Goal: Task Accomplishment & Management: Manage account settings

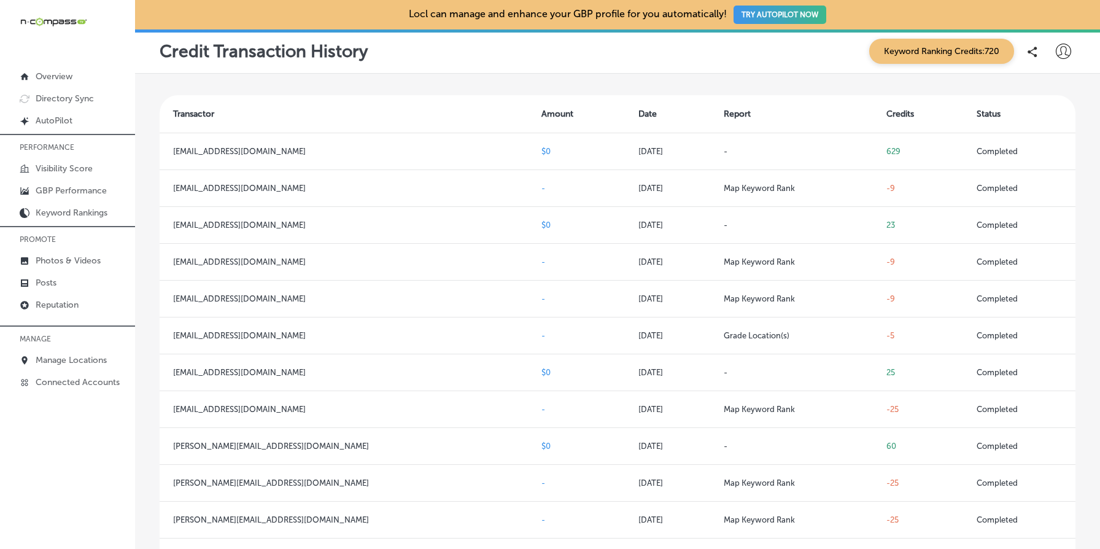
click at [1063, 44] on icon at bounding box center [1063, 51] width 15 height 15
click at [1050, 93] on p "My Account" at bounding box center [1046, 95] width 55 height 15
select select "US"
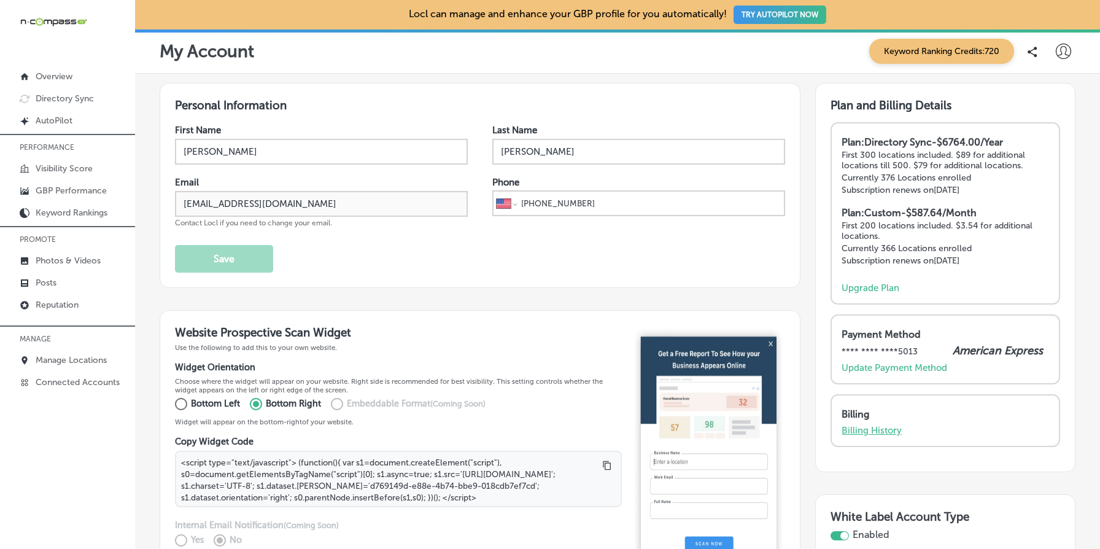
click at [871, 428] on p "Billing History" at bounding box center [872, 430] width 60 height 11
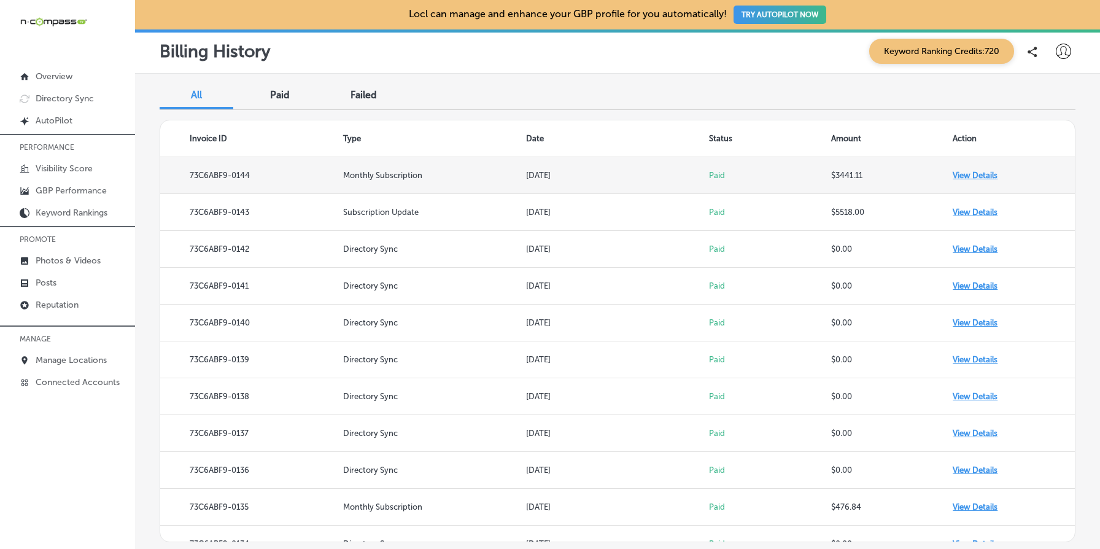
click at [979, 169] on td "View Details" at bounding box center [1014, 175] width 122 height 37
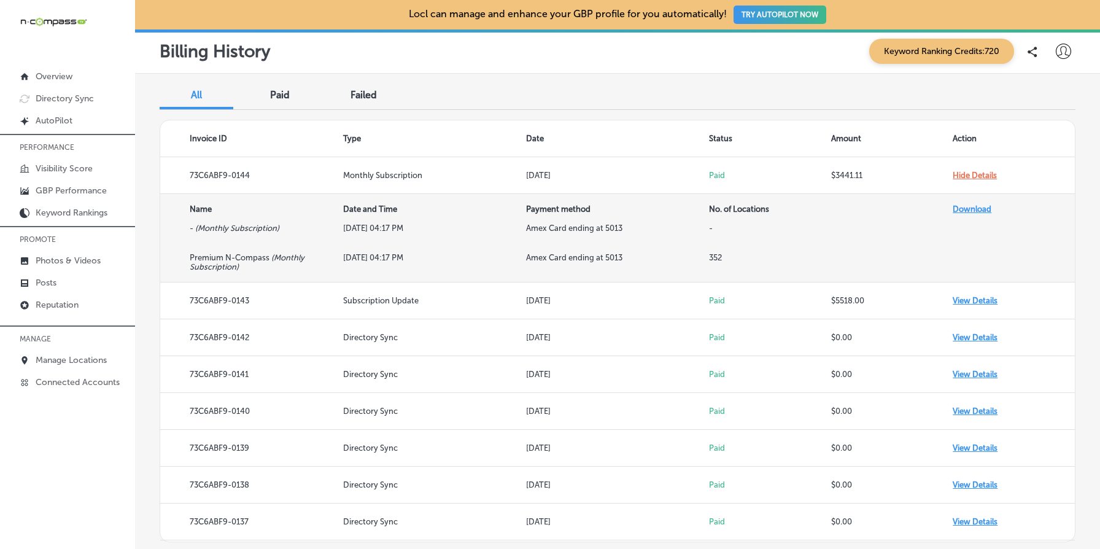
click at [714, 260] on td "352" at bounding box center [770, 267] width 122 height 29
click at [832, 261] on td at bounding box center [892, 267] width 122 height 29
click at [400, 258] on td "[DATE] 04:17 PM" at bounding box center [434, 267] width 183 height 29
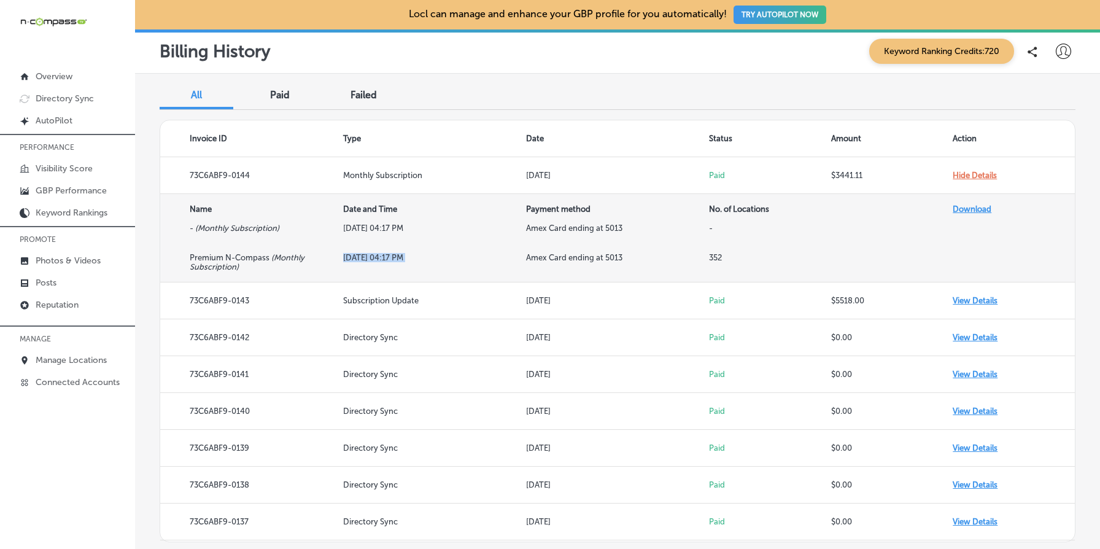
click at [400, 258] on td "[DATE] 04:17 PM" at bounding box center [434, 267] width 183 height 29
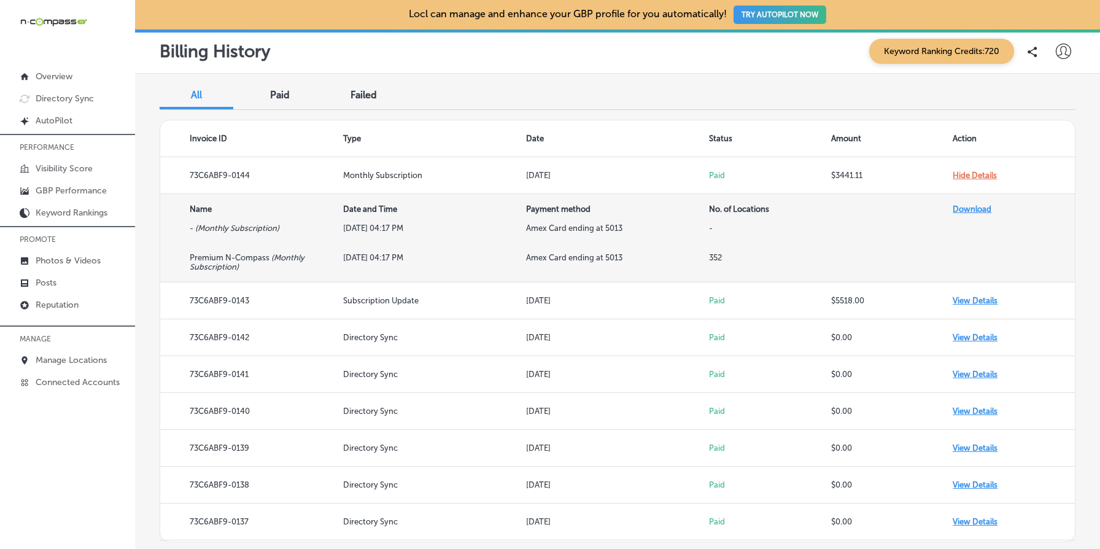
click at [534, 262] on td "Amex Card ending at 5013" at bounding box center [617, 267] width 183 height 29
click at [541, 243] on td "Amex Card ending at 5013" at bounding box center [617, 237] width 183 height 29
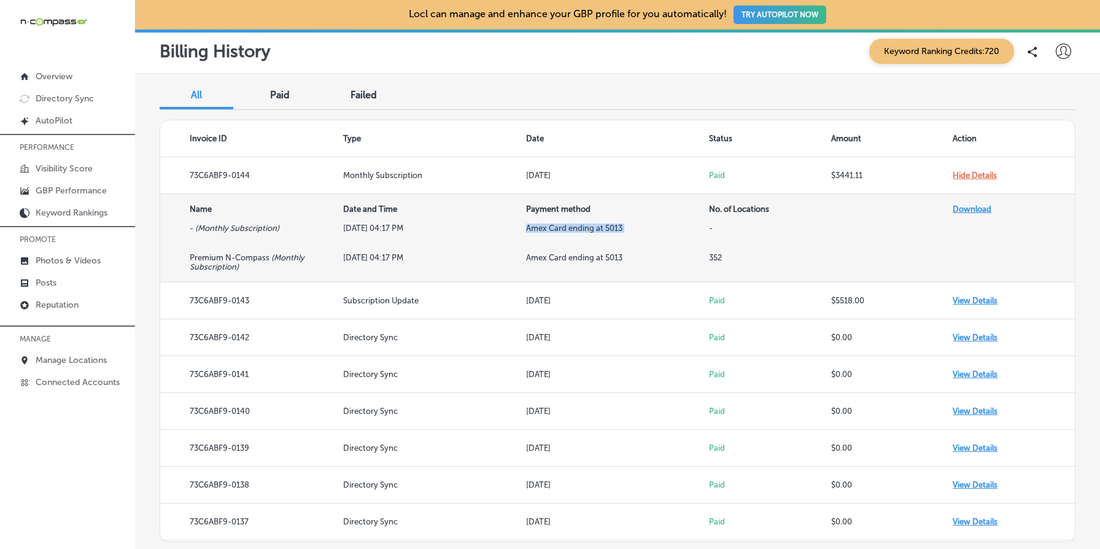
click at [541, 243] on td "Amex Card ending at 5013" at bounding box center [617, 237] width 183 height 29
click at [373, 257] on td "Aug 16, 2025 at 04:17 PM" at bounding box center [434, 267] width 183 height 29
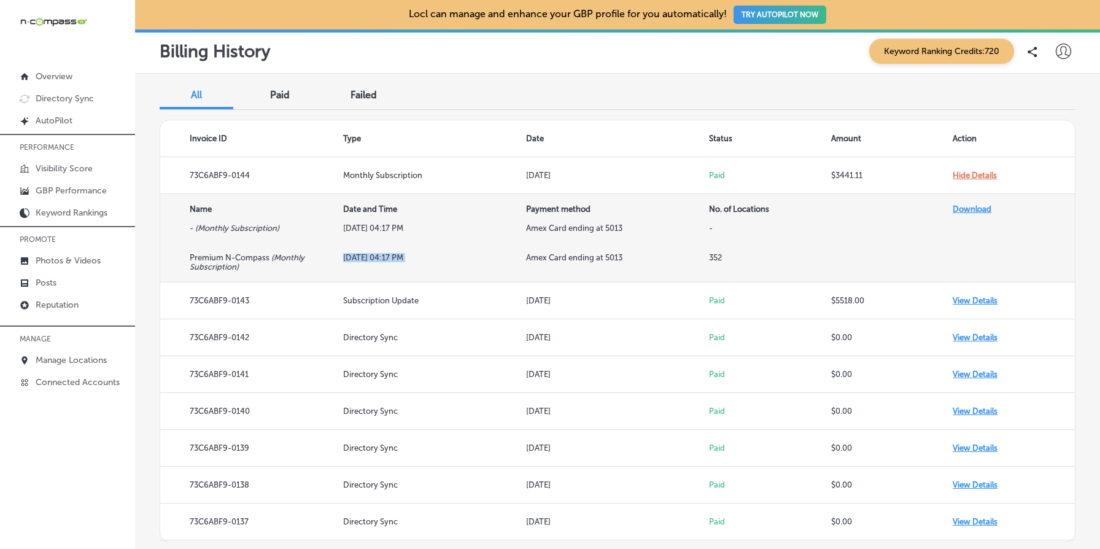
click at [373, 257] on td "Aug 16, 2025 at 04:17 PM" at bounding box center [434, 267] width 183 height 29
click at [557, 259] on td "Amex Card ending at 5013" at bounding box center [617, 267] width 183 height 29
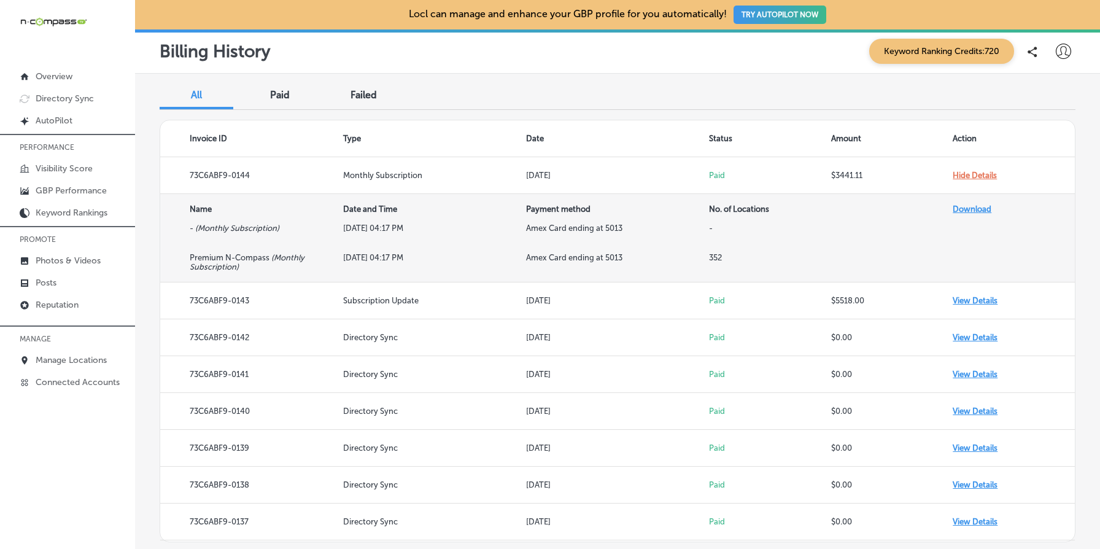
click at [704, 257] on td "Amex Card ending at 5013" at bounding box center [617, 267] width 183 height 29
click at [724, 266] on td "352" at bounding box center [770, 267] width 122 height 29
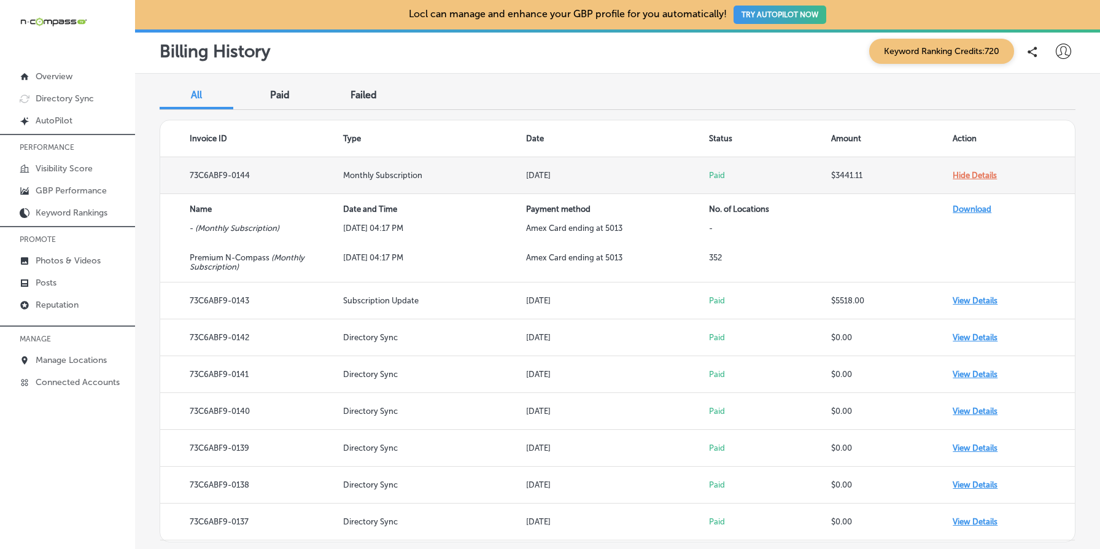
click at [549, 171] on td "Aug 16, 2025" at bounding box center [617, 175] width 183 height 37
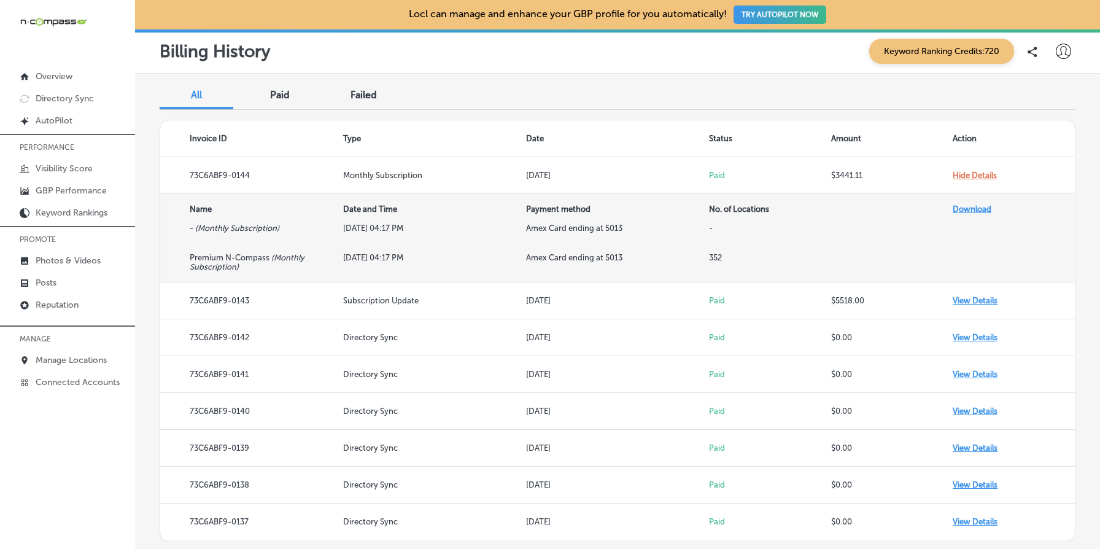
click at [733, 278] on td "352" at bounding box center [770, 267] width 122 height 29
click at [983, 209] on link "Download" at bounding box center [972, 208] width 39 height 9
click at [387, 255] on td "Aug 16, 2025 at 04:17 PM" at bounding box center [434, 267] width 183 height 29
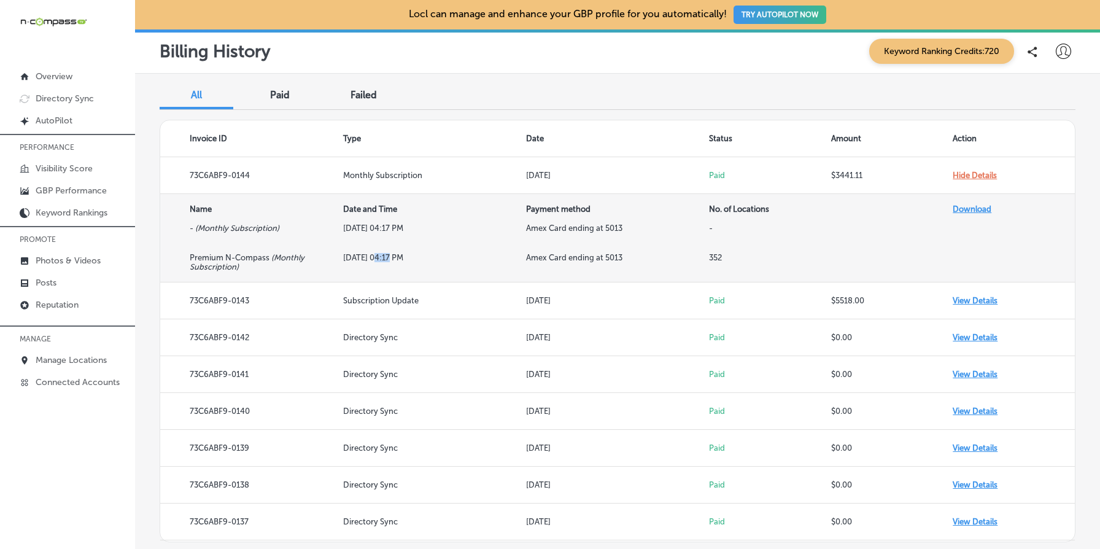
click at [387, 255] on td "Aug 16, 2025 at 04:17 PM" at bounding box center [434, 267] width 183 height 29
click at [563, 253] on td "Amex Card ending at 5013" at bounding box center [617, 267] width 183 height 29
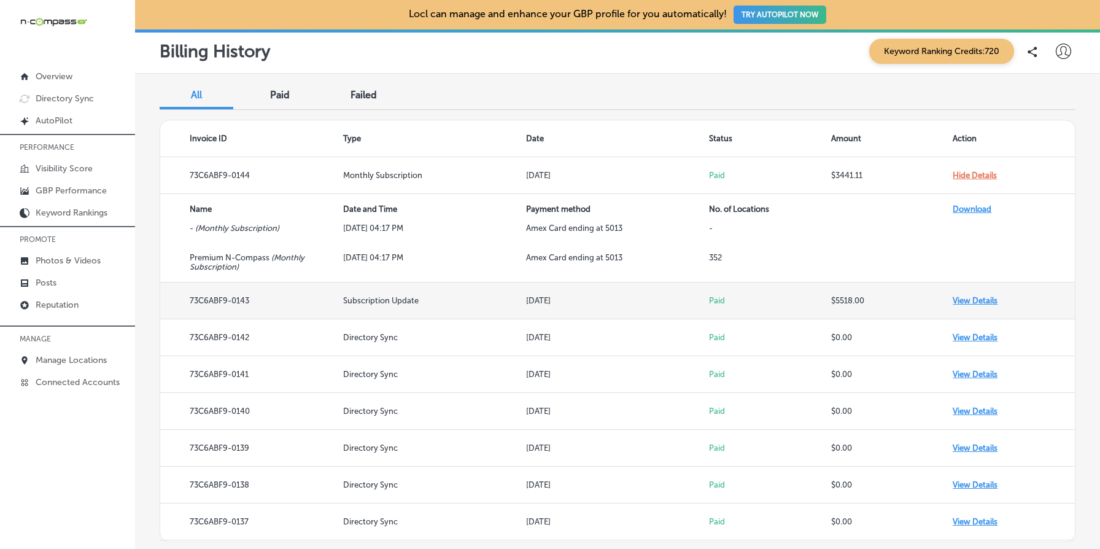
click at [982, 301] on td "View Details" at bounding box center [1014, 300] width 122 height 37
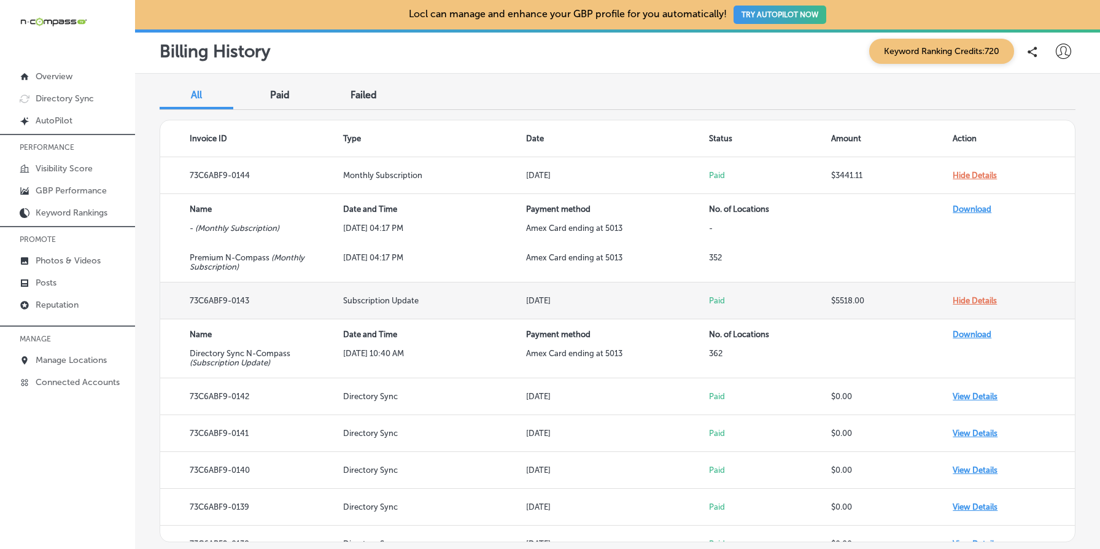
click at [982, 301] on td "Hide Details" at bounding box center [1014, 300] width 122 height 37
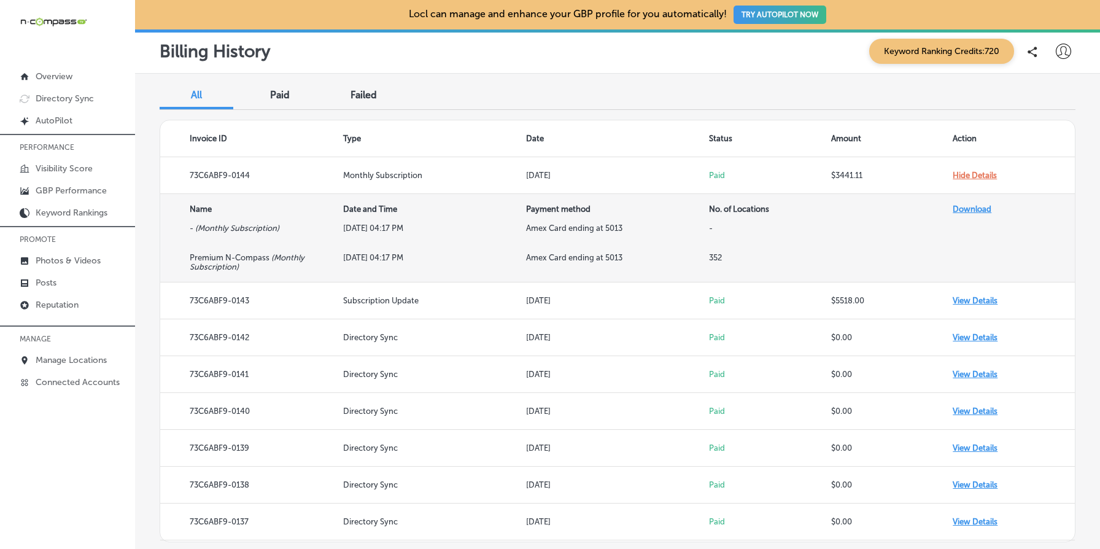
click at [721, 257] on td "352" at bounding box center [770, 267] width 122 height 29
click at [722, 257] on td "352" at bounding box center [770, 267] width 122 height 29
click at [584, 257] on td "Amex Card ending at 5013" at bounding box center [617, 267] width 183 height 29
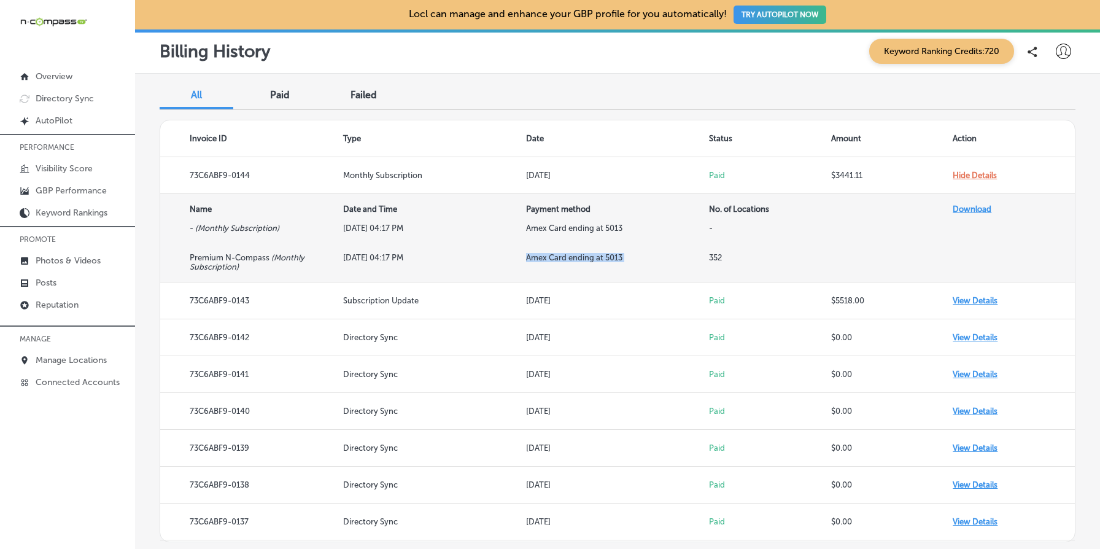
click at [581, 257] on td "Amex Card ending at 5013" at bounding box center [617, 267] width 183 height 29
click at [761, 255] on td "352" at bounding box center [770, 267] width 122 height 29
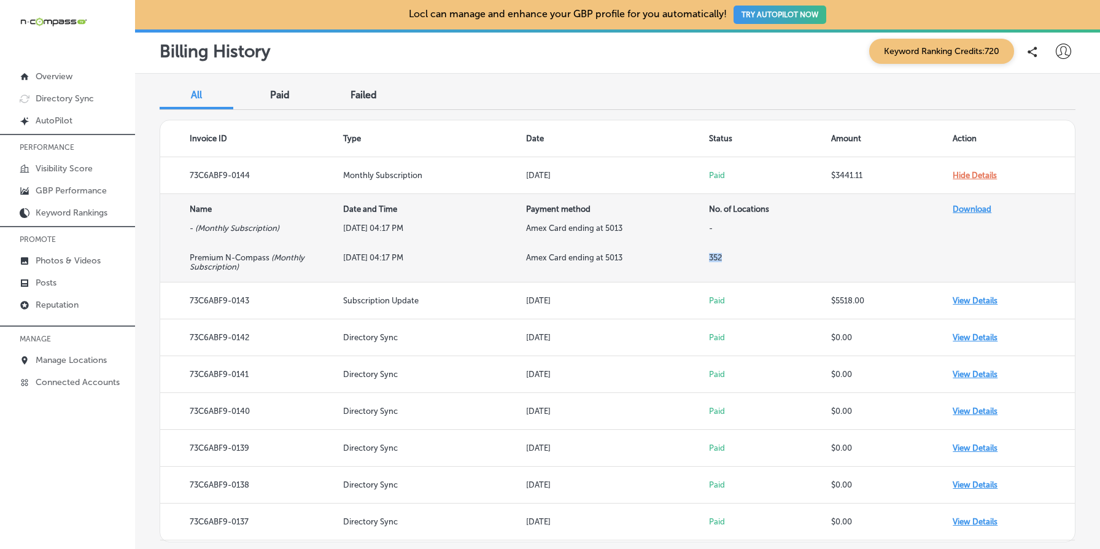
click at [761, 255] on td "352" at bounding box center [770, 267] width 122 height 29
click at [573, 257] on td "Amex Card ending at 5013" at bounding box center [617, 267] width 183 height 29
click at [720, 257] on td "352" at bounding box center [770, 267] width 122 height 29
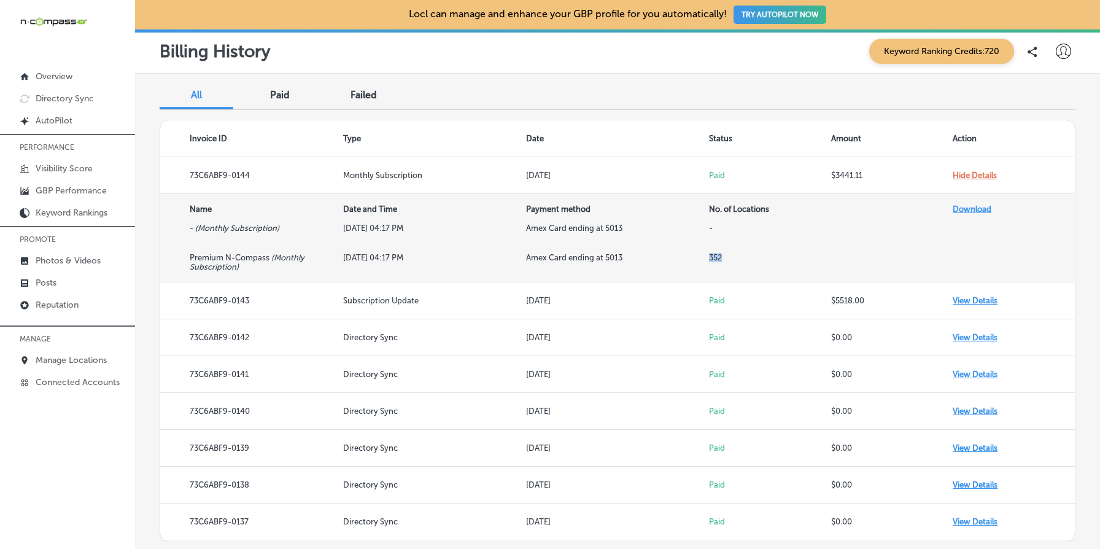
click at [720, 257] on td "352" at bounding box center [770, 267] width 122 height 29
click at [566, 255] on td "Amex Card ending at 5013" at bounding box center [617, 267] width 183 height 29
click at [567, 220] on th "Payment method" at bounding box center [617, 208] width 183 height 29
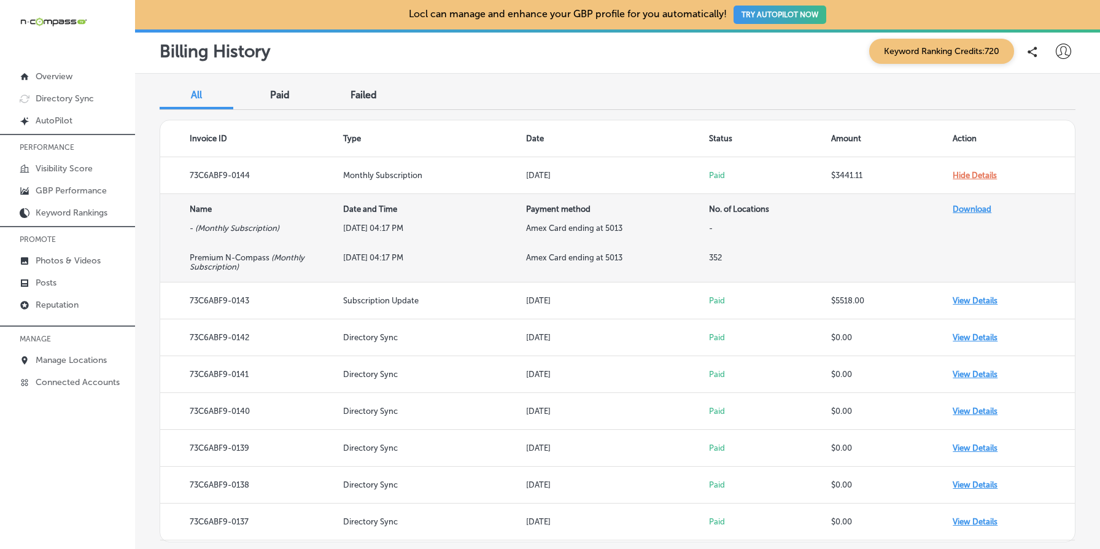
click at [567, 220] on th "Payment method" at bounding box center [617, 208] width 183 height 29
click at [561, 228] on td "Amex Card ending at 5013" at bounding box center [617, 237] width 183 height 29
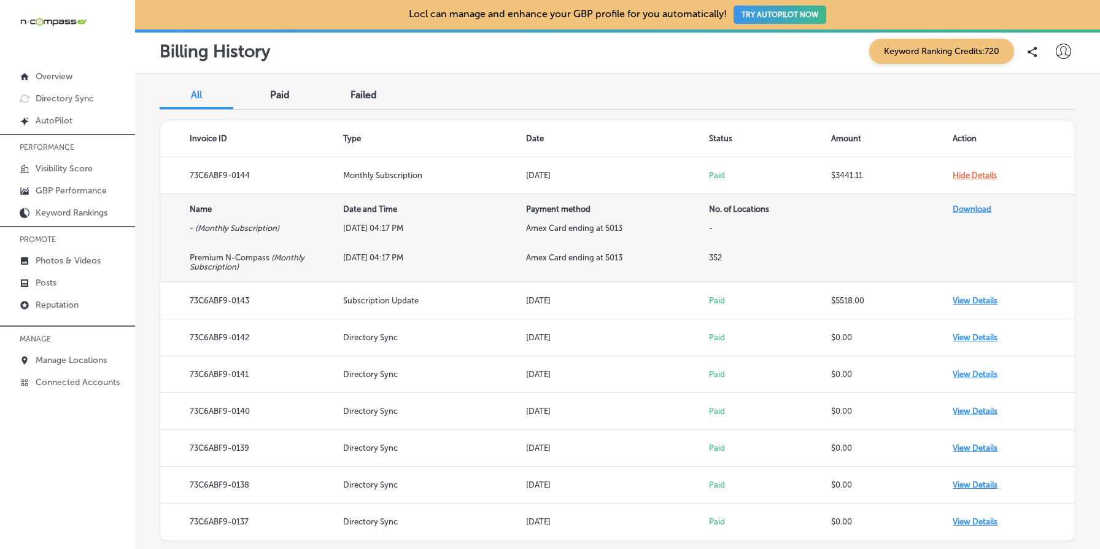
click at [564, 257] on td "Amex Card ending at 5013" at bounding box center [617, 267] width 183 height 29
click at [722, 258] on td "352" at bounding box center [770, 267] width 122 height 29
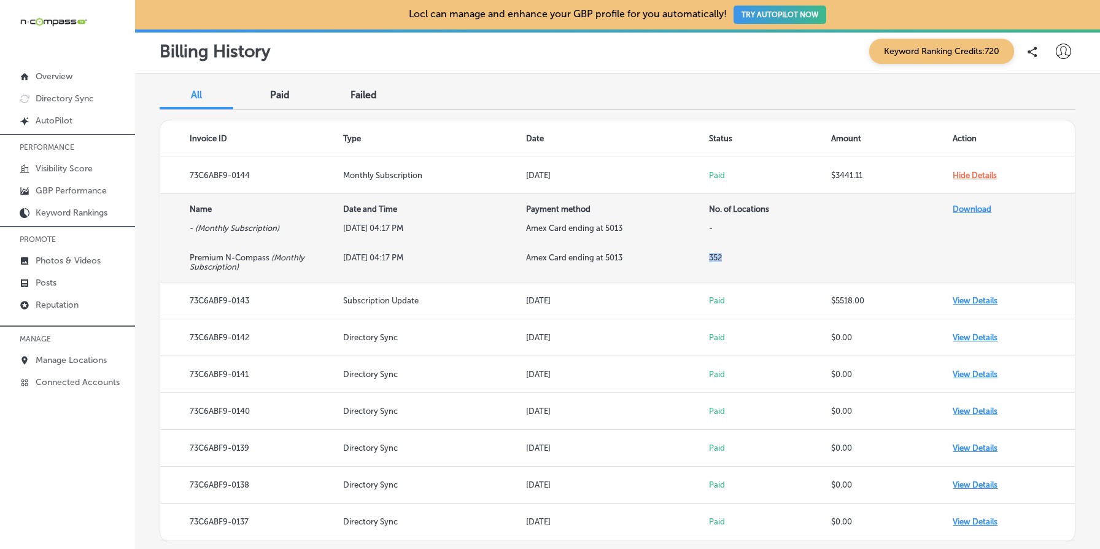
click at [722, 258] on td "352" at bounding box center [770, 267] width 122 height 29
click at [554, 254] on td "Amex Card ending at 5013" at bounding box center [617, 267] width 183 height 29
click at [571, 230] on td "Amex Card ending at 5013" at bounding box center [617, 237] width 183 height 29
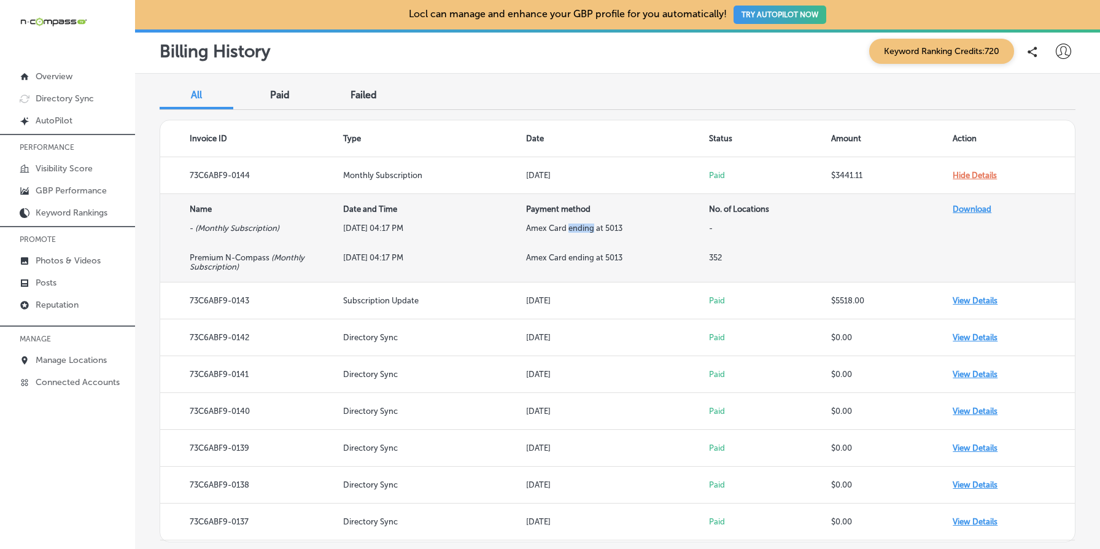
click at [571, 230] on td "Amex Card ending at 5013" at bounding box center [617, 237] width 183 height 29
click at [562, 260] on td "Amex Card ending at 5013" at bounding box center [617, 267] width 183 height 29
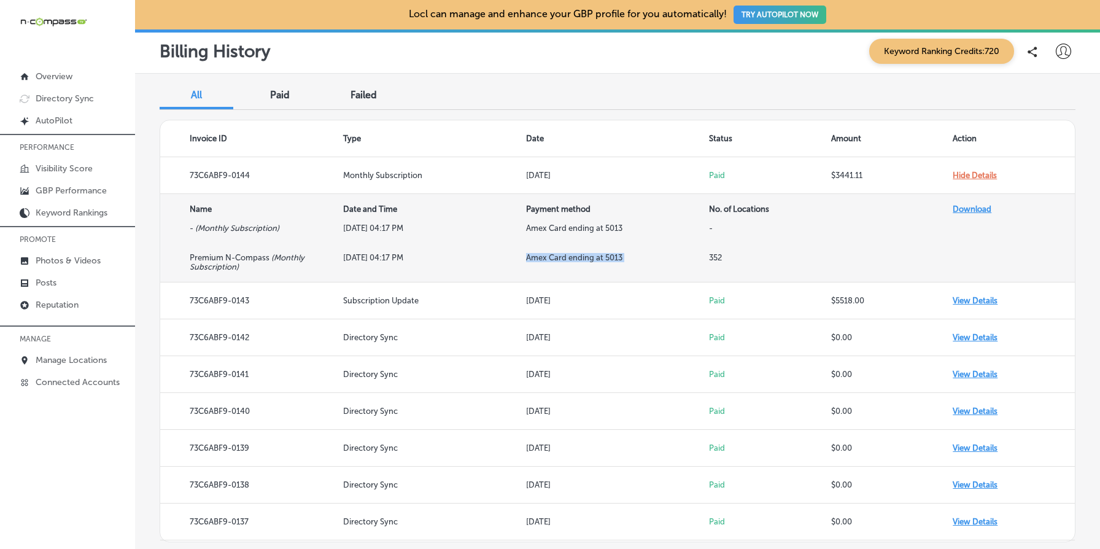
click at [585, 260] on td "Amex Card ending at 5013" at bounding box center [617, 267] width 183 height 29
click at [576, 230] on td "Amex Card ending at 5013" at bounding box center [617, 237] width 183 height 29
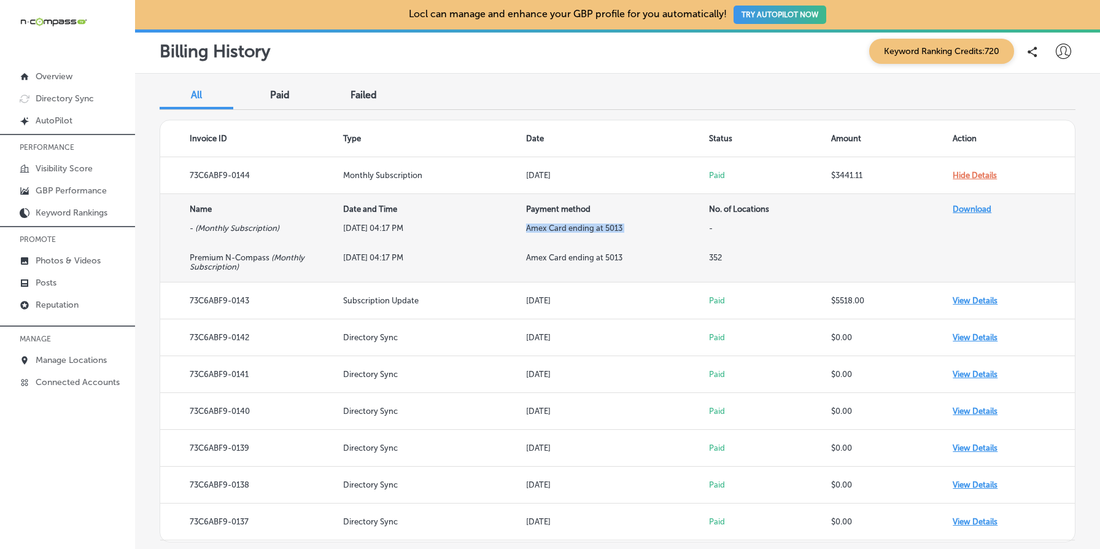
click at [576, 230] on td "Amex Card ending at 5013" at bounding box center [617, 237] width 183 height 29
click at [570, 257] on td "Amex Card ending at 5013" at bounding box center [617, 267] width 183 height 29
click at [567, 228] on td "Amex Card ending at 5013" at bounding box center [617, 237] width 183 height 29
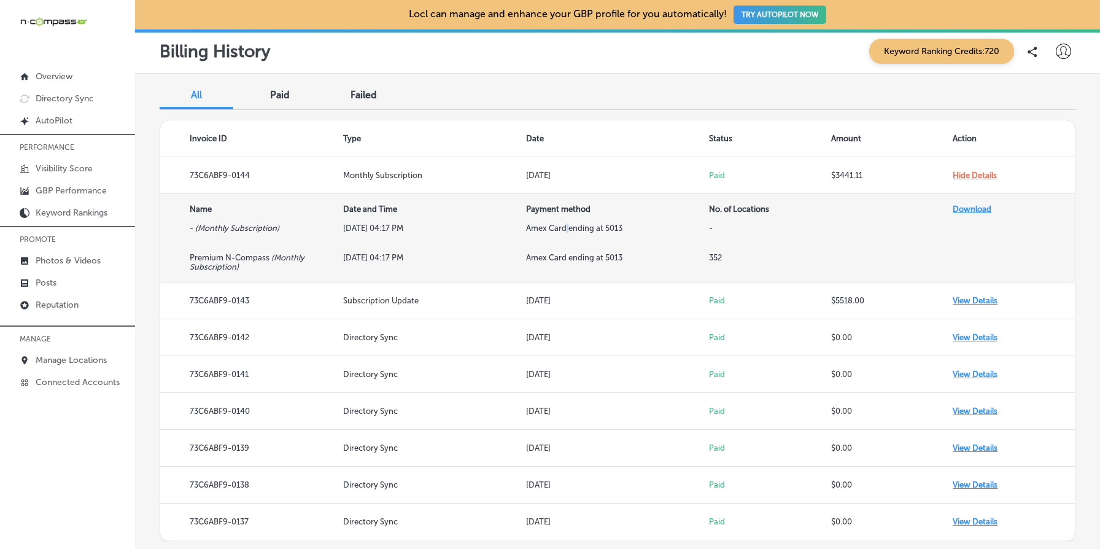
click at [567, 228] on td "Amex Card ending at 5013" at bounding box center [617, 237] width 183 height 29
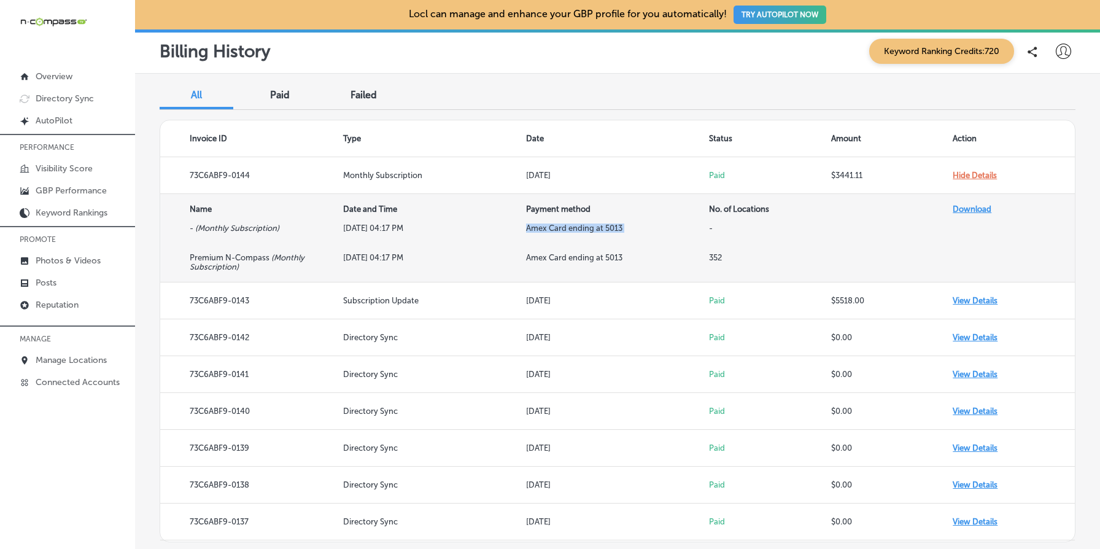
click at [553, 266] on td "Amex Card ending at 5013" at bounding box center [617, 267] width 183 height 29
click at [566, 242] on td "Amex Card ending at 5013" at bounding box center [617, 237] width 183 height 29
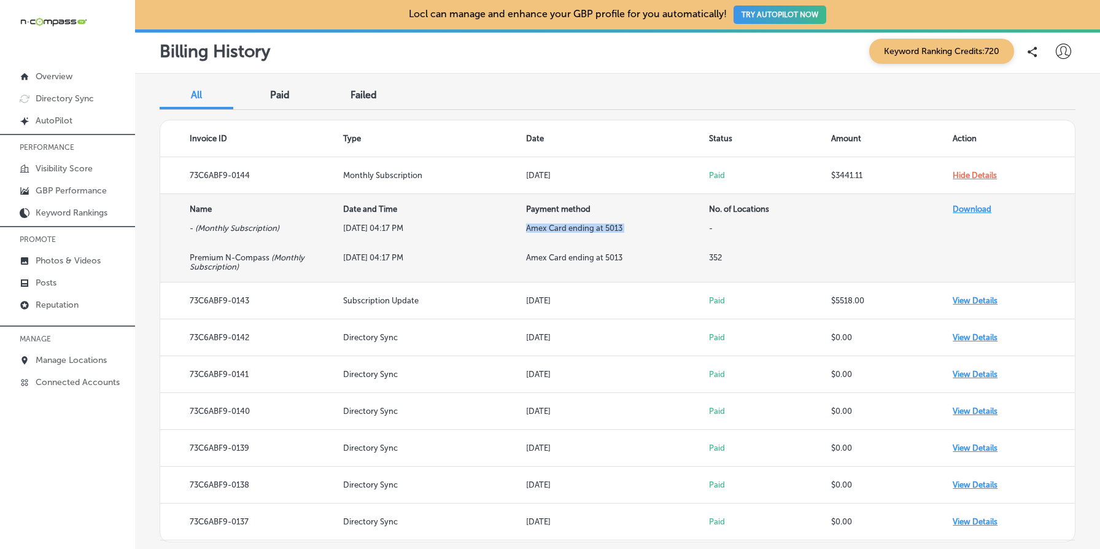
click at [566, 242] on td "Amex Card ending at 5013" at bounding box center [617, 237] width 183 height 29
click at [571, 228] on td "Amex Card ending at 5013" at bounding box center [617, 237] width 183 height 29
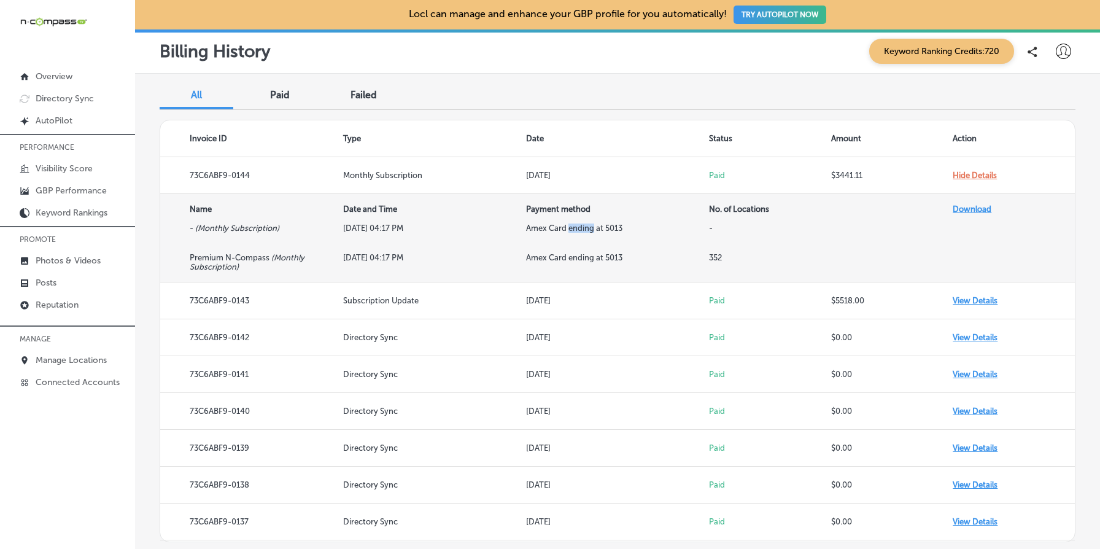
click at [571, 228] on td "Amex Card ending at 5013" at bounding box center [617, 237] width 183 height 29
click at [578, 266] on td "Amex Card ending at 5013" at bounding box center [617, 267] width 183 height 29
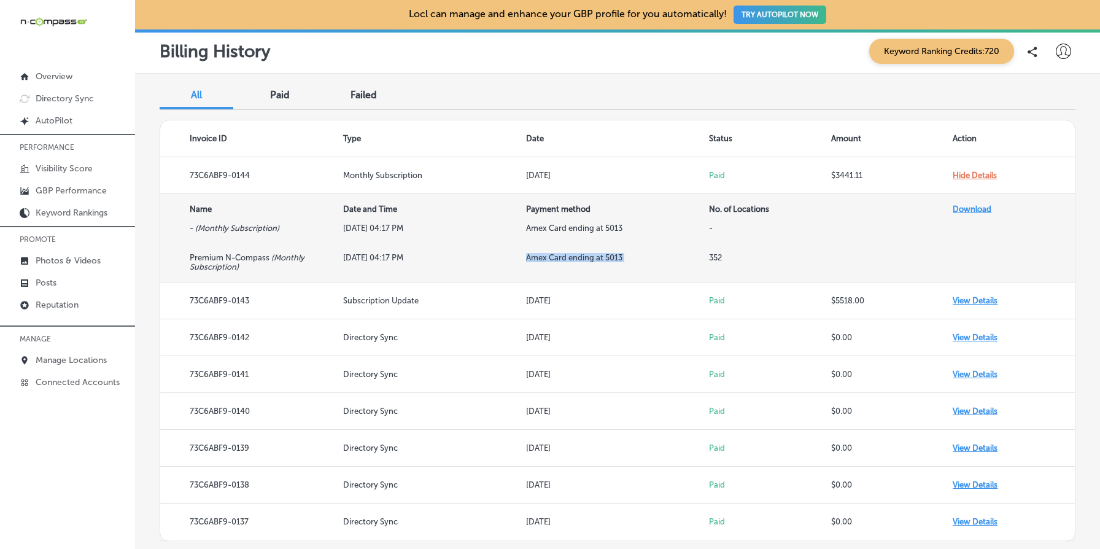
click at [578, 266] on td "Amex Card ending at 5013" at bounding box center [617, 267] width 183 height 29
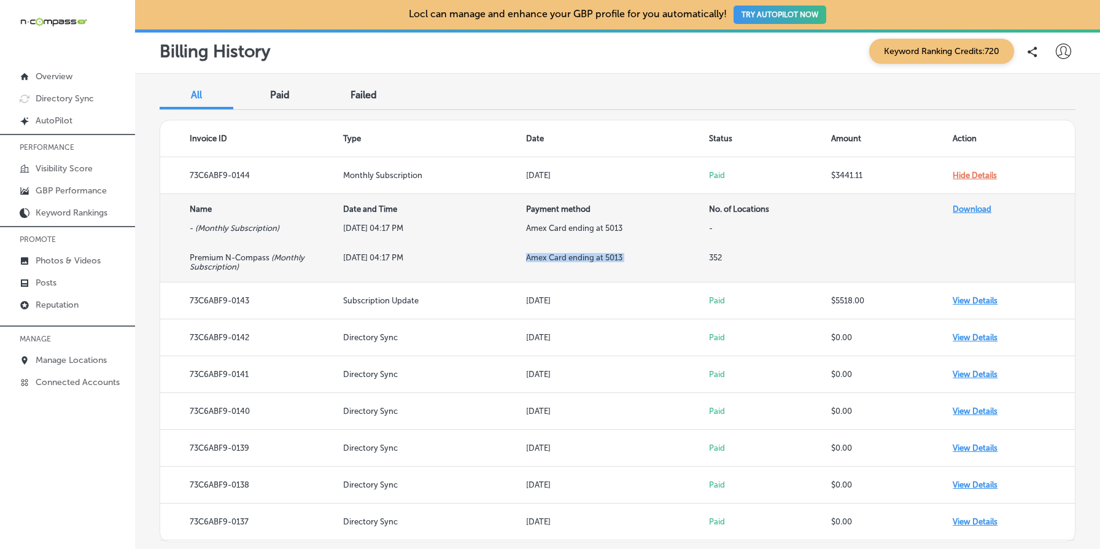
click at [578, 266] on td "Amex Card ending at 5013" at bounding box center [617, 267] width 183 height 29
click at [545, 230] on td "Amex Card ending at 5013" at bounding box center [617, 237] width 183 height 29
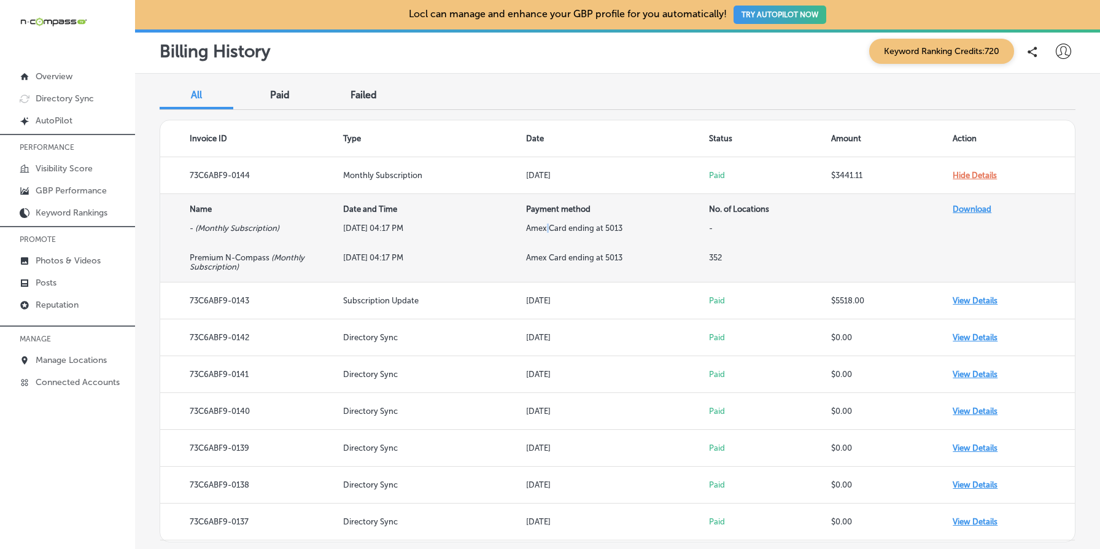
click at [545, 230] on td "Amex Card ending at 5013" at bounding box center [617, 237] width 183 height 29
click at [553, 261] on td "Amex Card ending at 5013" at bounding box center [617, 267] width 183 height 29
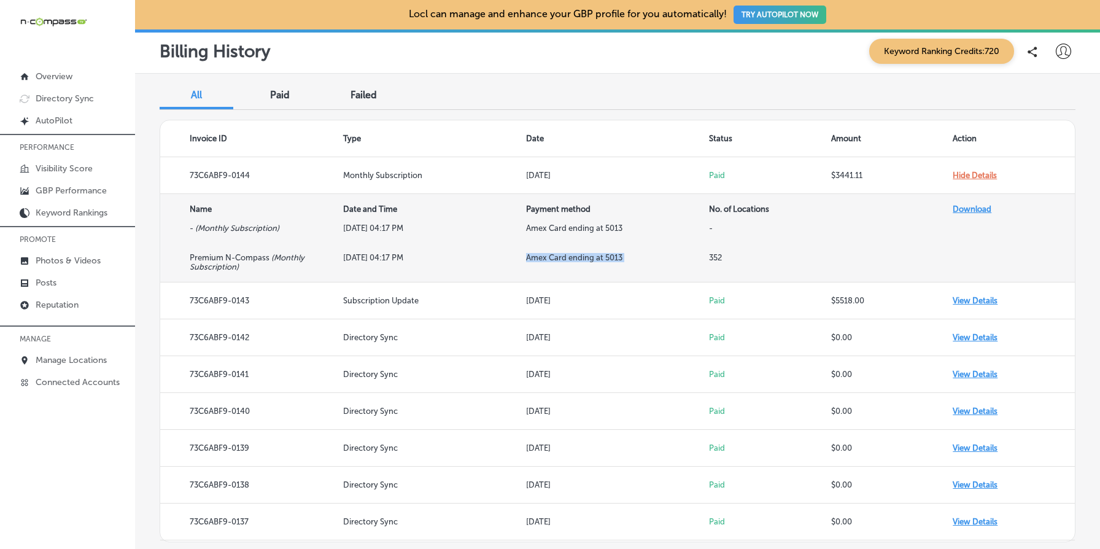
click at [553, 261] on td "Amex Card ending at 5013" at bounding box center [617, 267] width 183 height 29
click at [683, 241] on td "Amex Card ending at 5013" at bounding box center [617, 237] width 183 height 29
click at [720, 258] on td "352" at bounding box center [770, 267] width 122 height 29
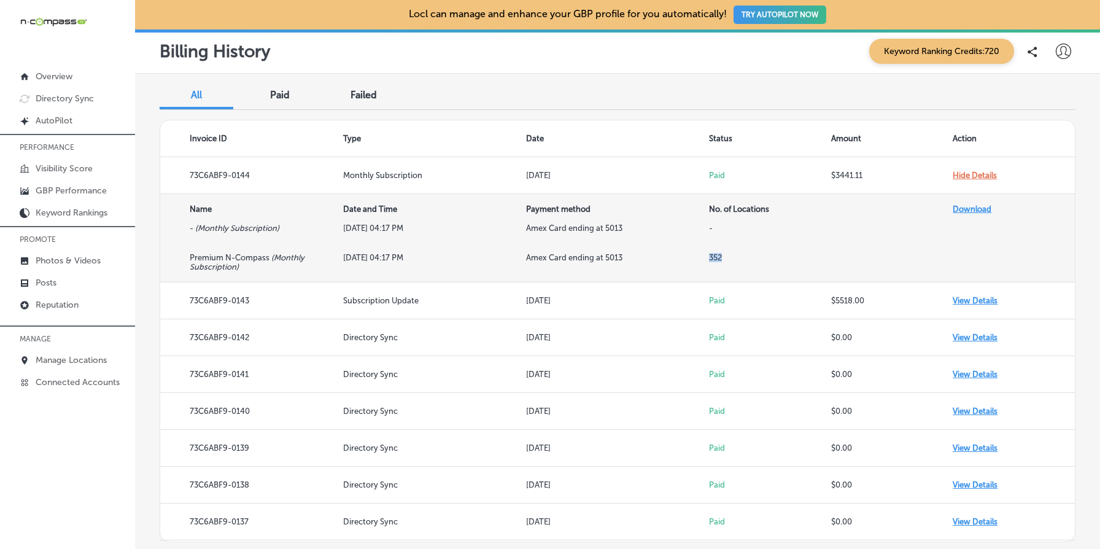
click at [720, 258] on td "352" at bounding box center [770, 267] width 122 height 29
click at [754, 203] on th "No. of Locations" at bounding box center [770, 208] width 122 height 29
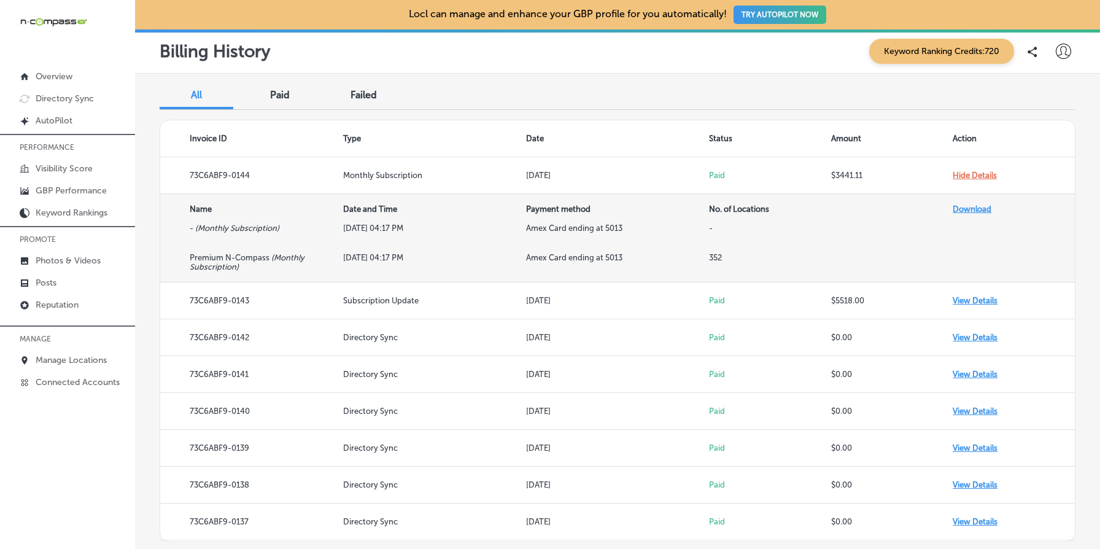
click at [724, 211] on th "No. of Locations" at bounding box center [770, 208] width 122 height 29
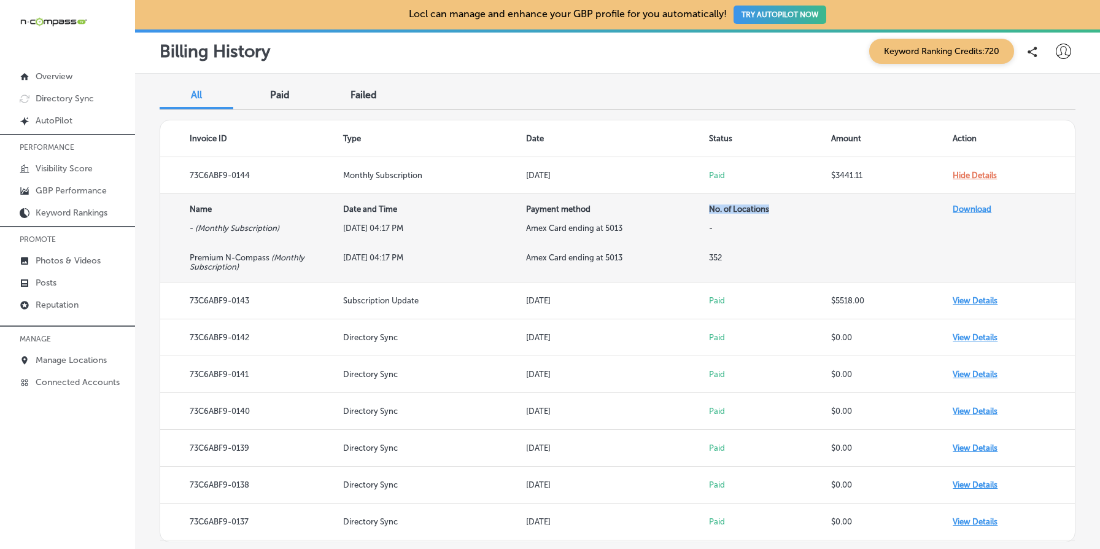
click at [724, 211] on th "No. of Locations" at bounding box center [770, 208] width 122 height 29
